Goal: Task Accomplishment & Management: Use online tool/utility

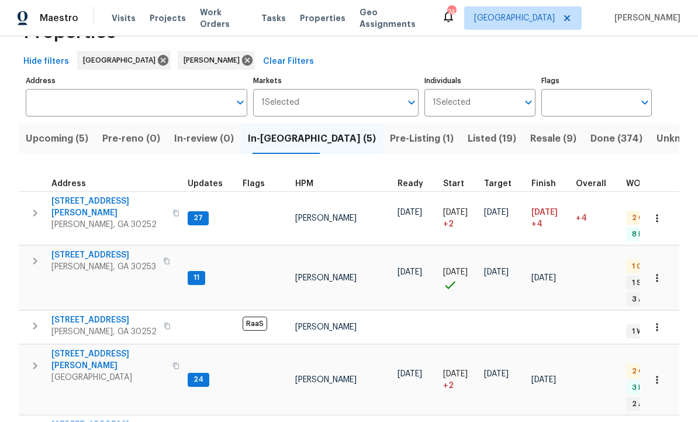
click at [78, 349] on span "280 Hoglen Dr" at bounding box center [108, 360] width 114 height 23
click at [66, 144] on span "Upcoming (5)" at bounding box center [57, 139] width 63 height 16
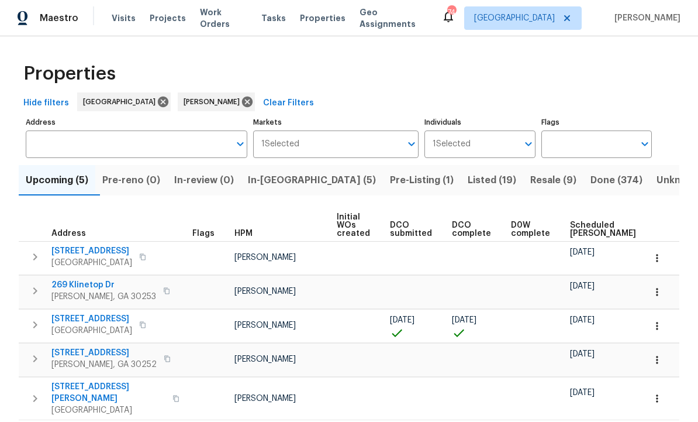
scroll to position [12, 0]
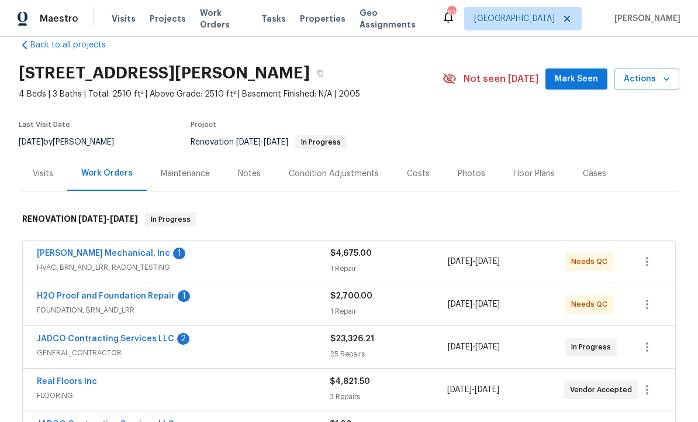
scroll to position [4, 0]
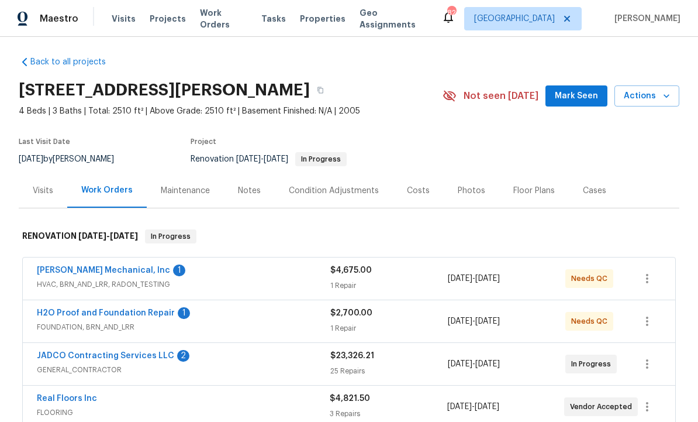
click at [322, 189] on div "Condition Adjustments" at bounding box center [334, 191] width 90 height 12
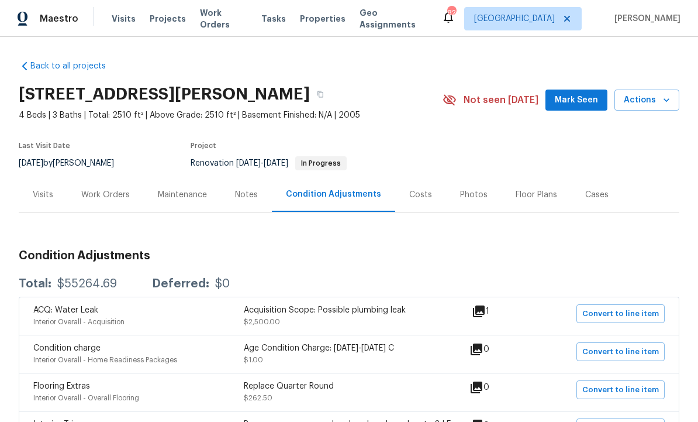
click at [250, 192] on div "Notes" at bounding box center [246, 195] width 23 height 12
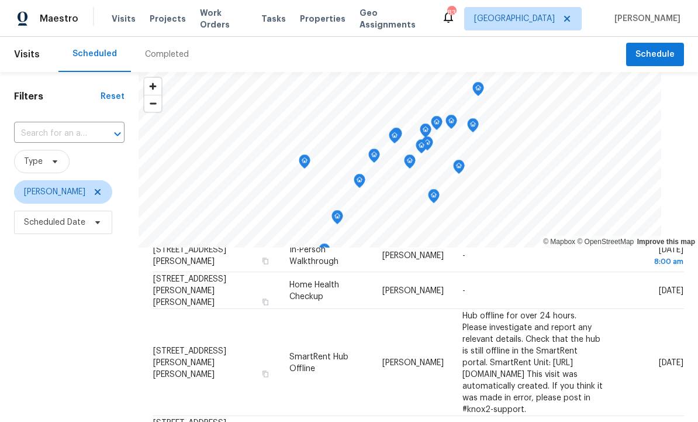
scroll to position [55, 0]
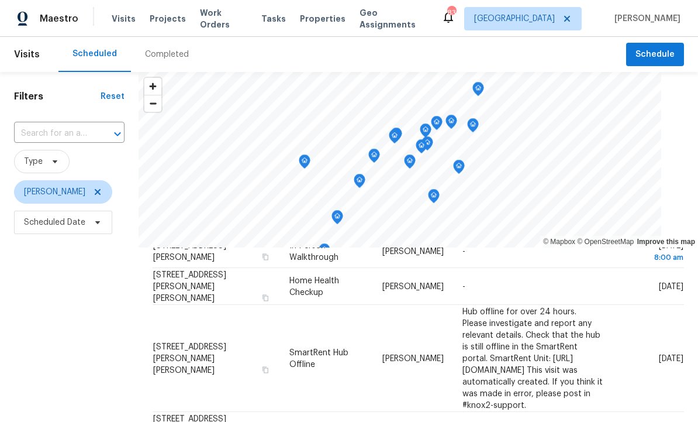
click at [613, 340] on td "Hub offline for over 24 hours. Please investigate and report any relevant detai…" at bounding box center [533, 358] width 160 height 107
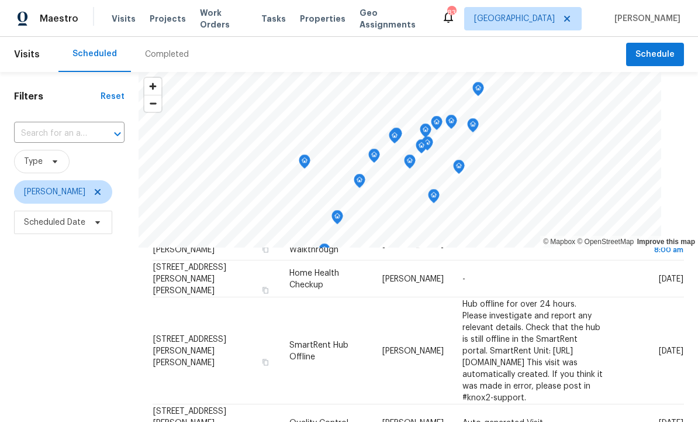
scroll to position [71, 0]
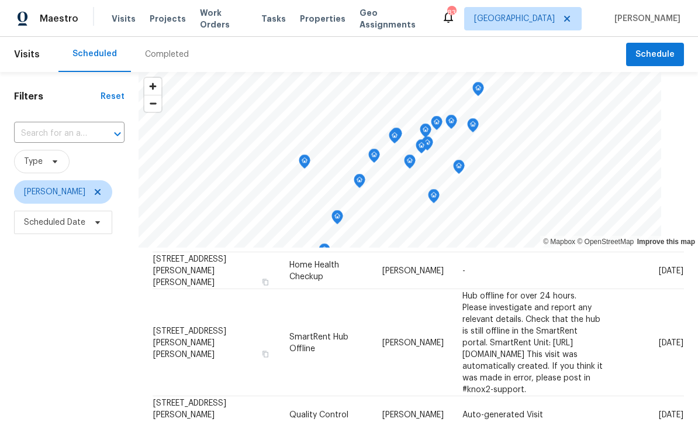
click at [0, 0] on icon at bounding box center [0, 0] width 0 height 0
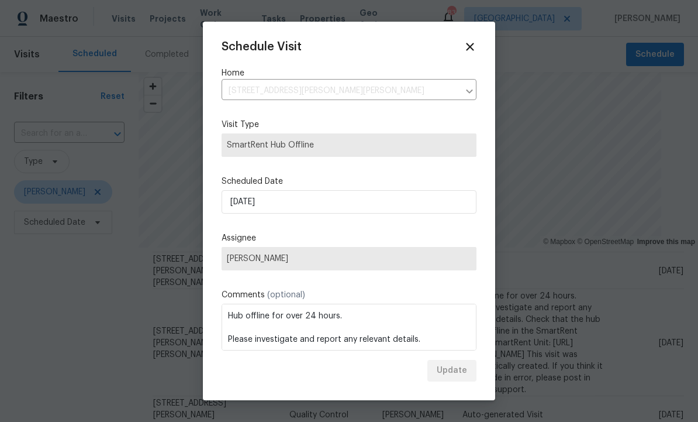
click at [390, 259] on span "[PERSON_NAME]" at bounding box center [349, 258] width 244 height 9
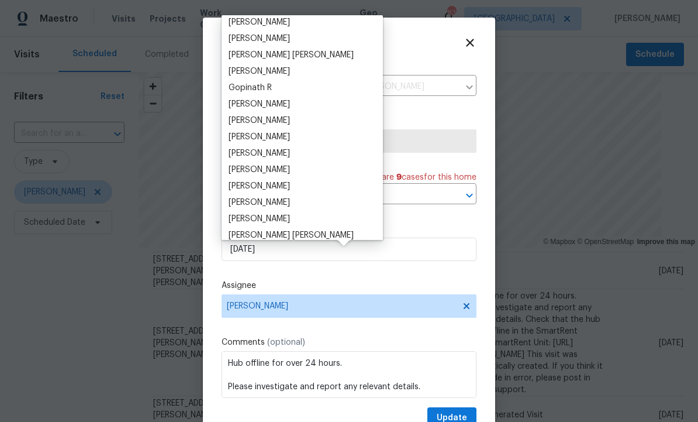
scroll to position [52, 0]
click at [288, 149] on div "Cynthia Herriott" at bounding box center [259, 154] width 61 height 12
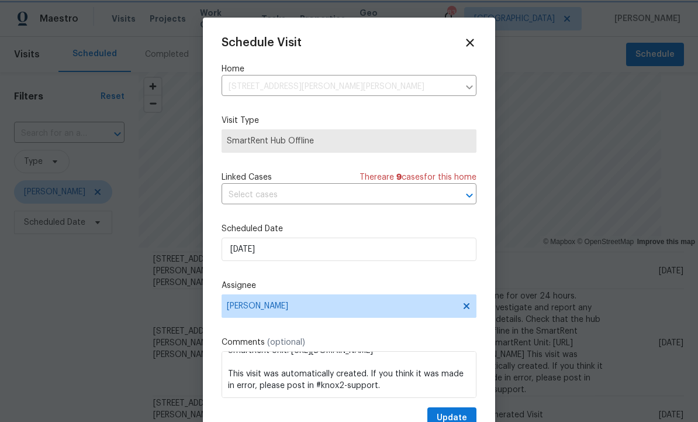
scroll to position [95, 0]
click at [460, 398] on textarea "Hub offline for over 24 hours. Please investigate and report any relevant detai…" at bounding box center [349, 374] width 255 height 47
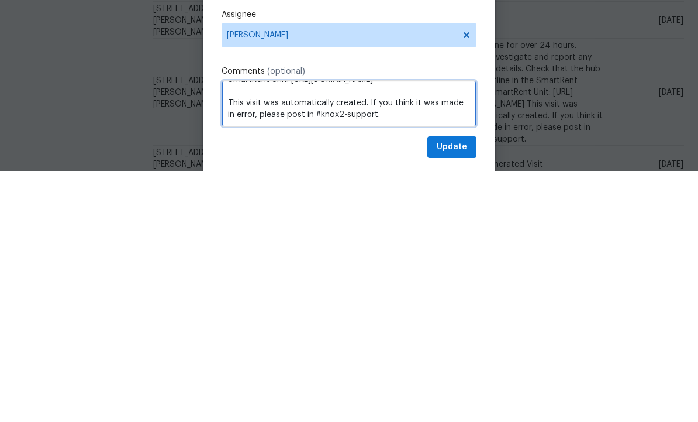
scroll to position [23, 0]
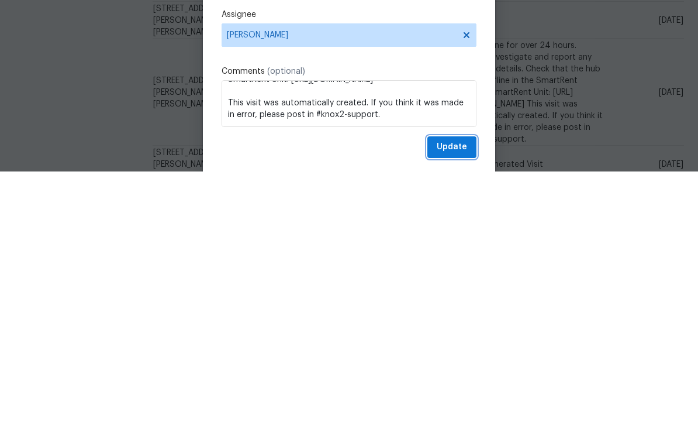
click at [454, 390] on span "Update" at bounding box center [452, 397] width 30 height 15
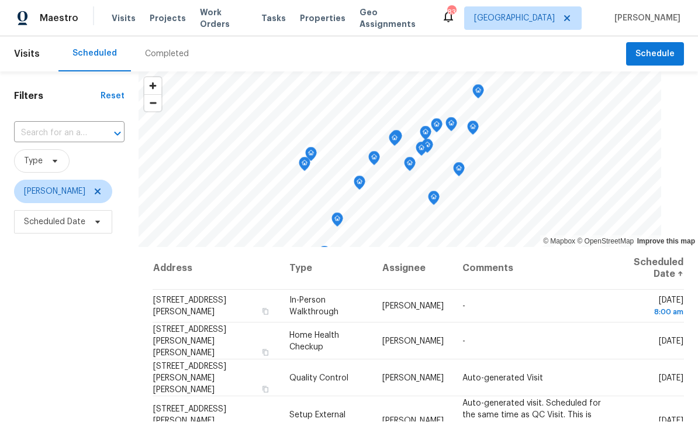
scroll to position [1, 0]
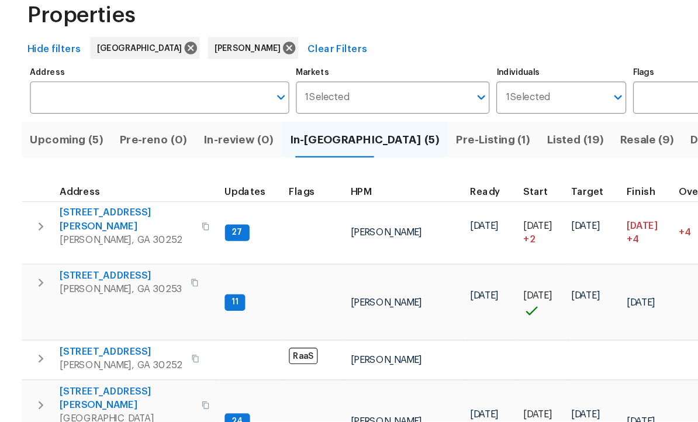
scroll to position [9, 0]
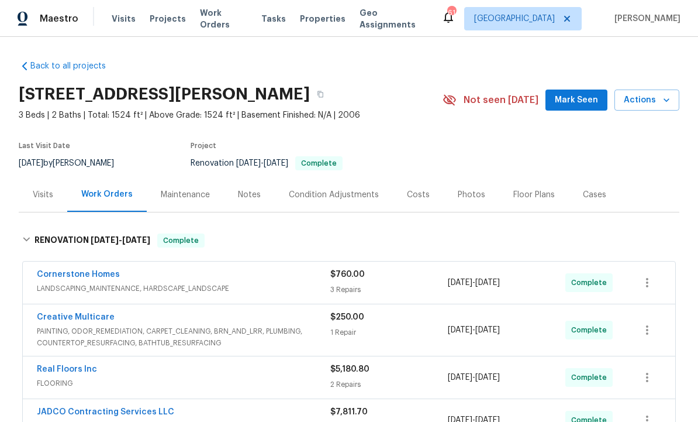
scroll to position [175, 0]
